Goal: Information Seeking & Learning: Learn about a topic

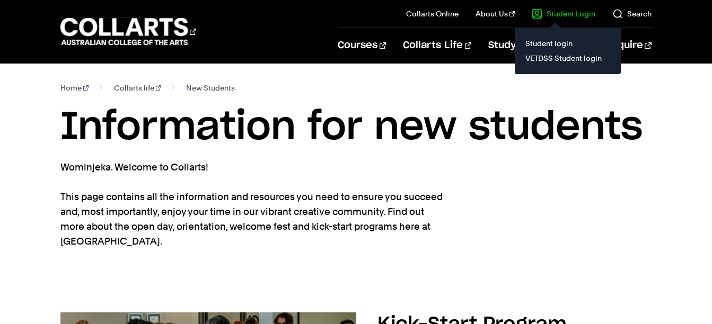
drag, startPoint x: 0, startPoint y: 0, endPoint x: 557, endPoint y: 11, distance: 557.6
click at [557, 11] on link "Student Login" at bounding box center [564, 13] width 64 height 11
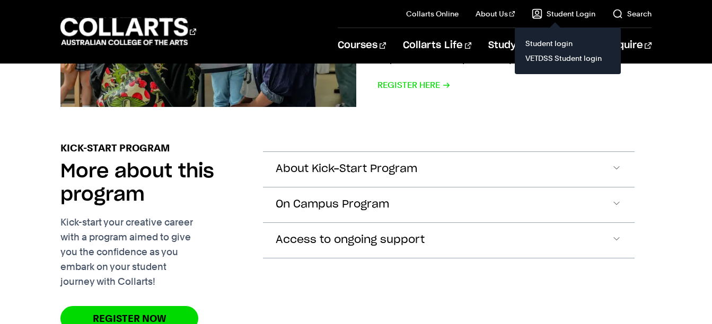
scroll to position [360, 0]
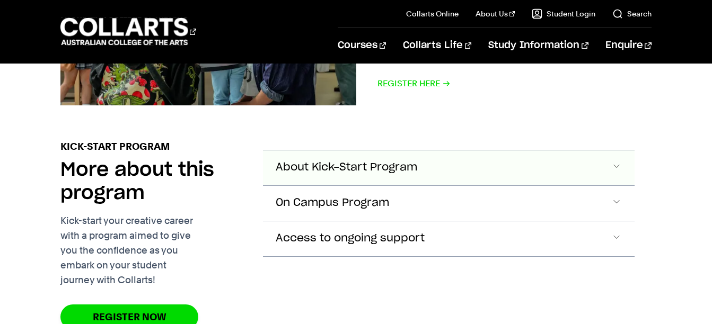
click at [309, 162] on span "About Kick-Start Program" at bounding box center [346, 168] width 141 height 12
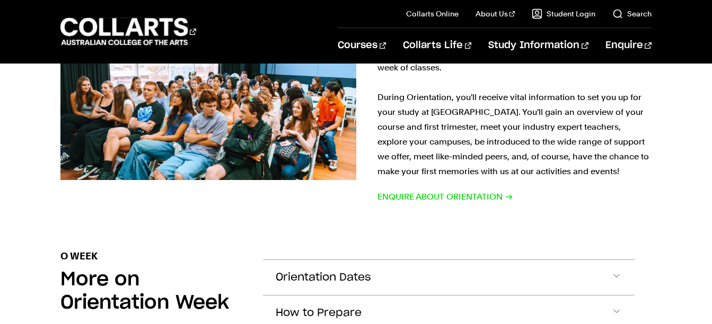
scroll to position [1015, 0]
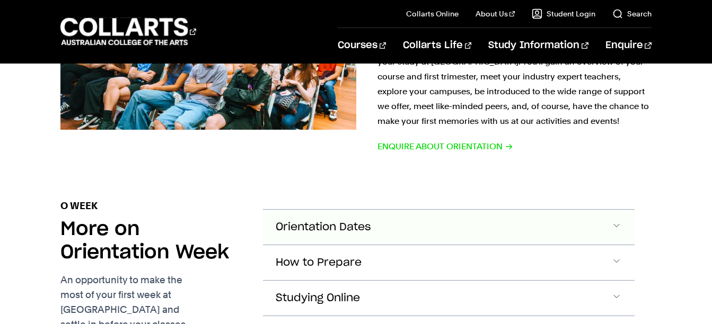
click at [389, 210] on button "Orientation Dates" at bounding box center [448, 227] width 371 height 35
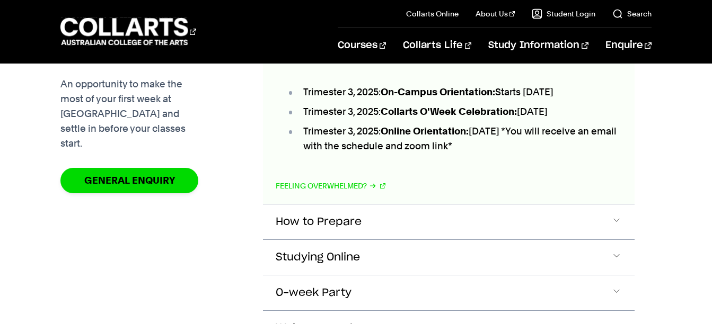
scroll to position [1229, 0]
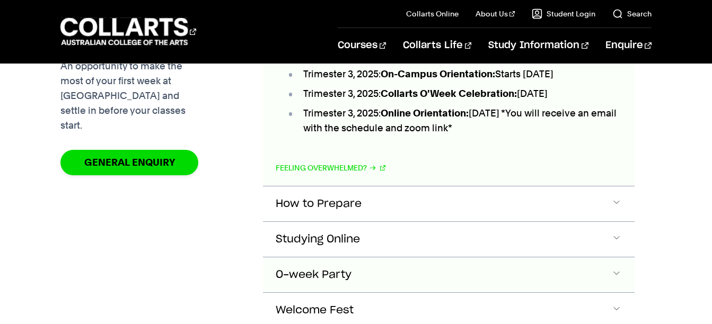
click at [379, 261] on button "O-week Party" at bounding box center [448, 275] width 371 height 35
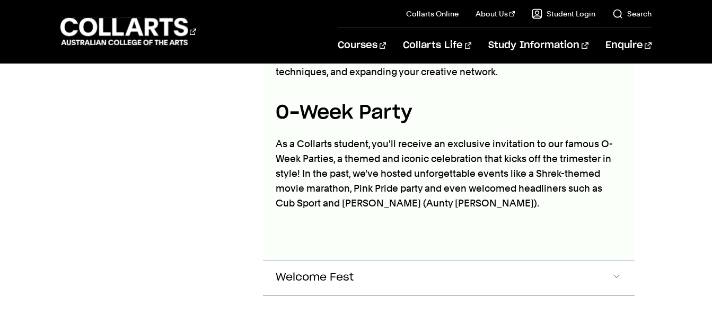
scroll to position [1540, 0]
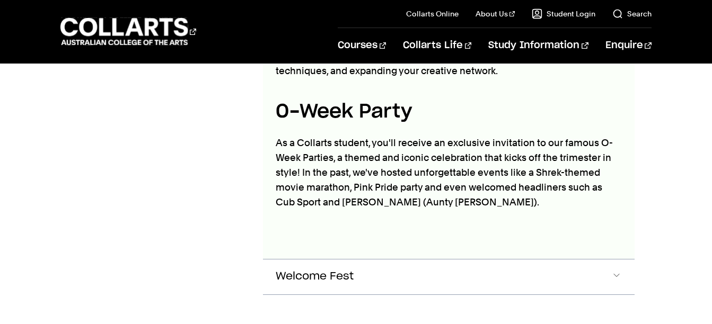
click at [379, 261] on button "Welcome Fest" at bounding box center [448, 277] width 371 height 35
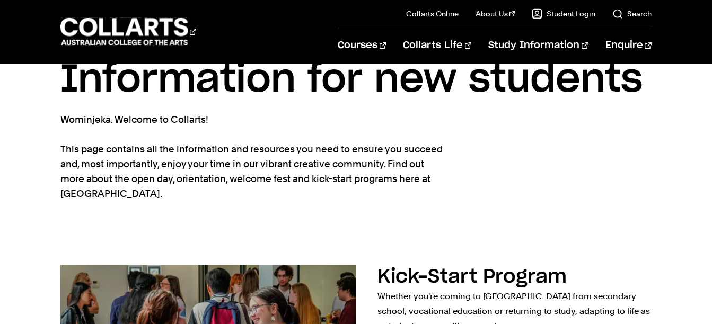
scroll to position [0, 0]
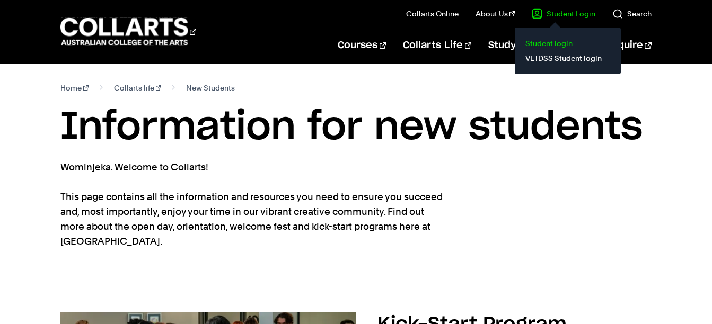
click at [570, 41] on link "Student login" at bounding box center [567, 43] width 89 height 15
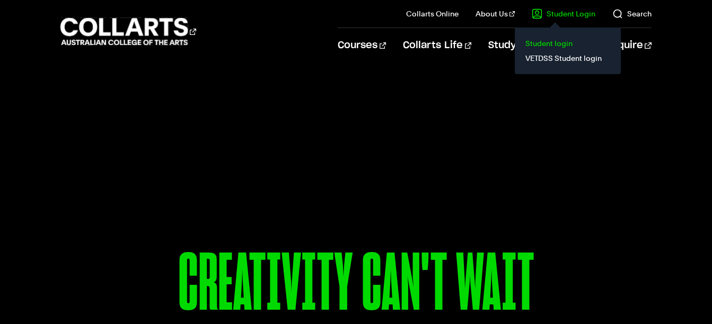
click at [541, 41] on link "Student login" at bounding box center [567, 43] width 89 height 15
